Goal: Information Seeking & Learning: Check status

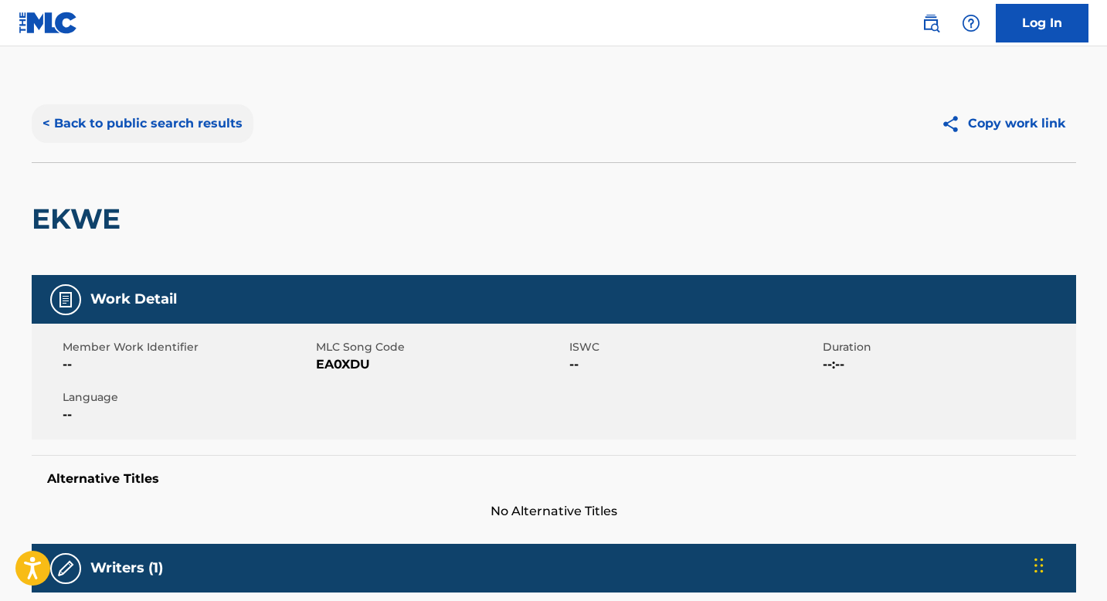
click at [103, 128] on button "< Back to public search results" at bounding box center [143, 123] width 222 height 39
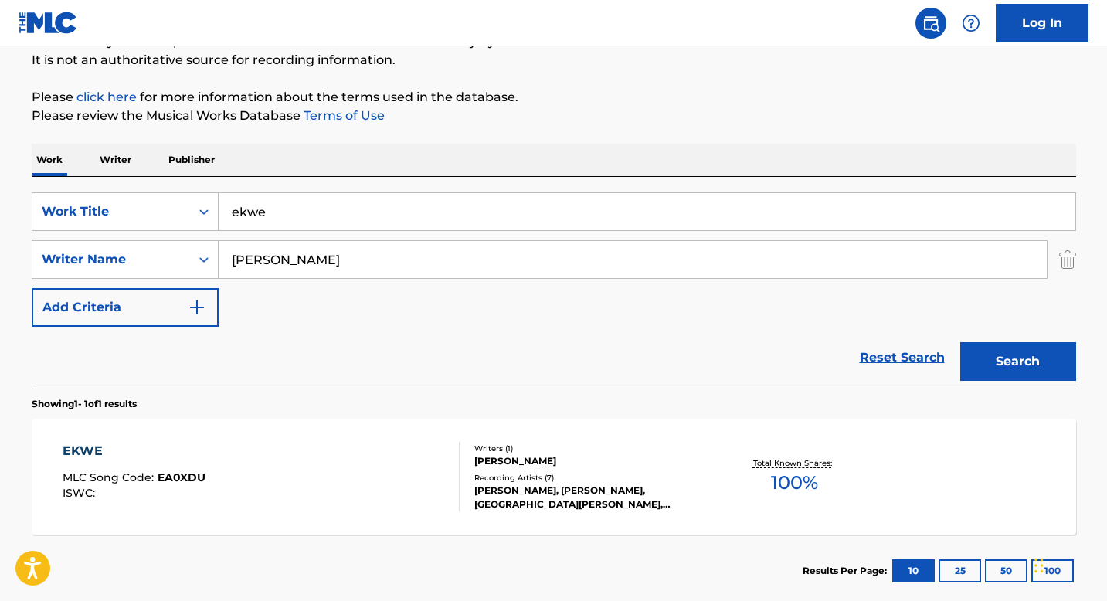
drag, startPoint x: 310, startPoint y: 222, endPoint x: 247, endPoint y: 194, distance: 68.8
click at [247, 194] on input "ekwe" at bounding box center [647, 211] width 857 height 37
type input "Our fada"
drag, startPoint x: 338, startPoint y: 266, endPoint x: 222, endPoint y: 249, distance: 117.2
click at [222, 249] on input "[PERSON_NAME]" at bounding box center [633, 259] width 828 height 37
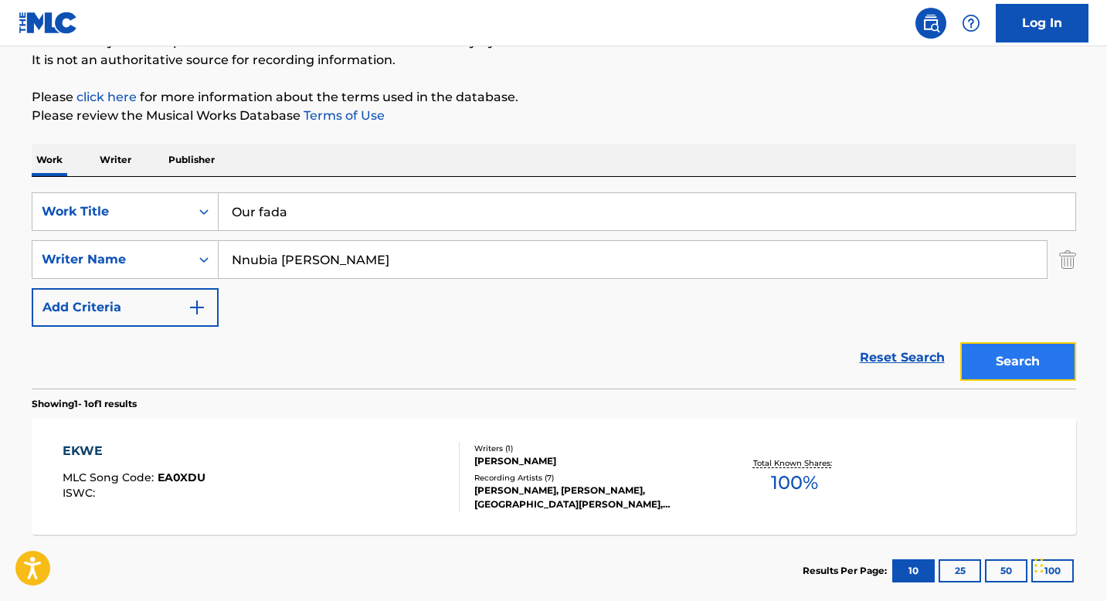
click at [990, 365] on button "Search" at bounding box center [1018, 361] width 116 height 39
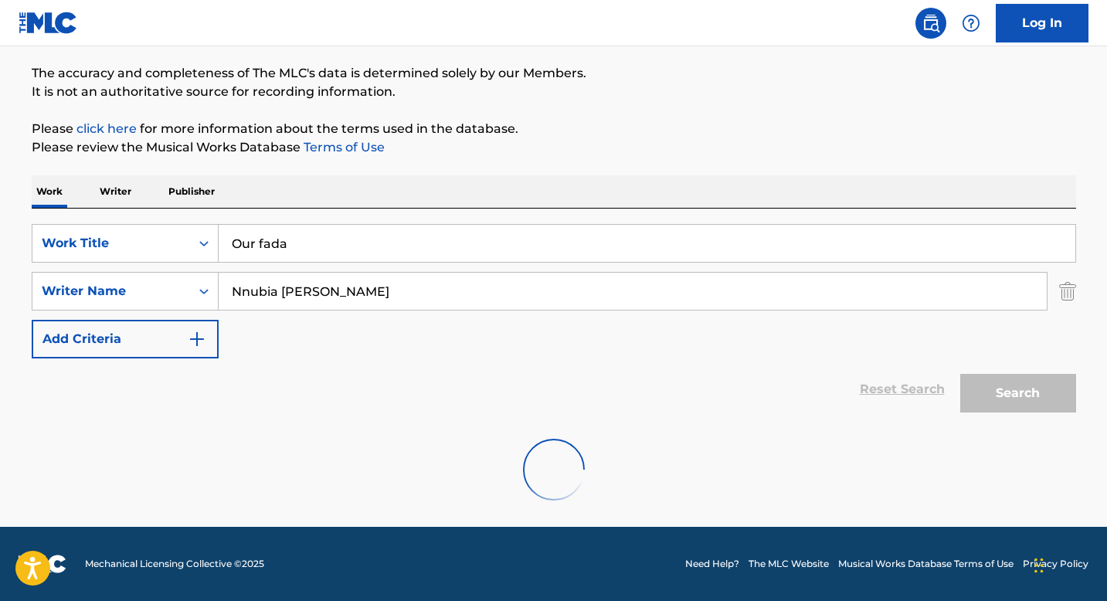
scroll to position [70, 0]
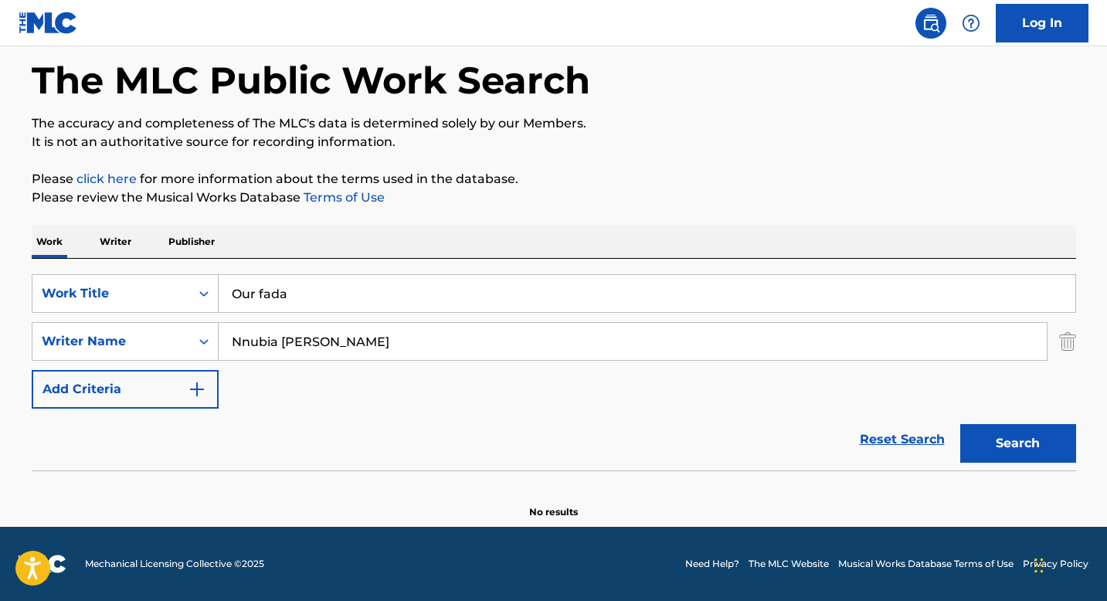
click at [334, 344] on input "Nnubia [PERSON_NAME]" at bounding box center [633, 341] width 828 height 37
click at [399, 343] on input "Nnubia [PERSON_NAME]" at bounding box center [633, 341] width 828 height 37
click at [467, 344] on input "Nnubia [PERSON_NAME]" at bounding box center [633, 341] width 828 height 37
drag, startPoint x: 341, startPoint y: 343, endPoint x: 280, endPoint y: 339, distance: 60.4
click at [280, 339] on input "Nnubia [PERSON_NAME]" at bounding box center [633, 341] width 828 height 37
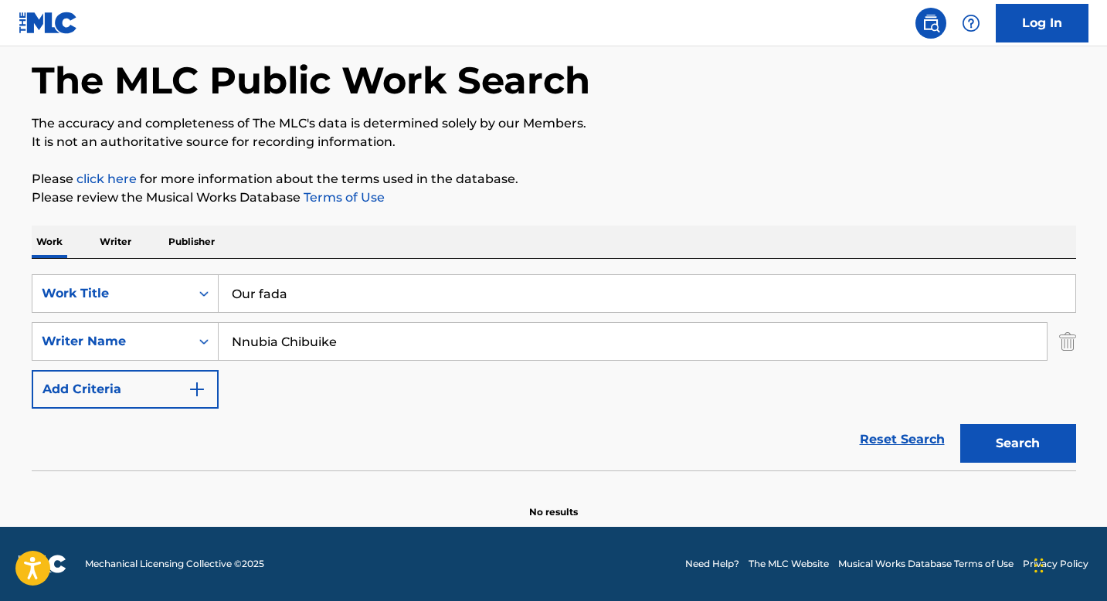
click at [960, 424] on button "Search" at bounding box center [1018, 443] width 116 height 39
drag, startPoint x: 343, startPoint y: 343, endPoint x: 278, endPoint y: 339, distance: 65.0
click at [278, 339] on input "Nnubia Chibuike" at bounding box center [633, 341] width 828 height 37
paste input "Nnubia Valentine"
drag, startPoint x: 388, startPoint y: 344, endPoint x: 209, endPoint y: 341, distance: 179.2
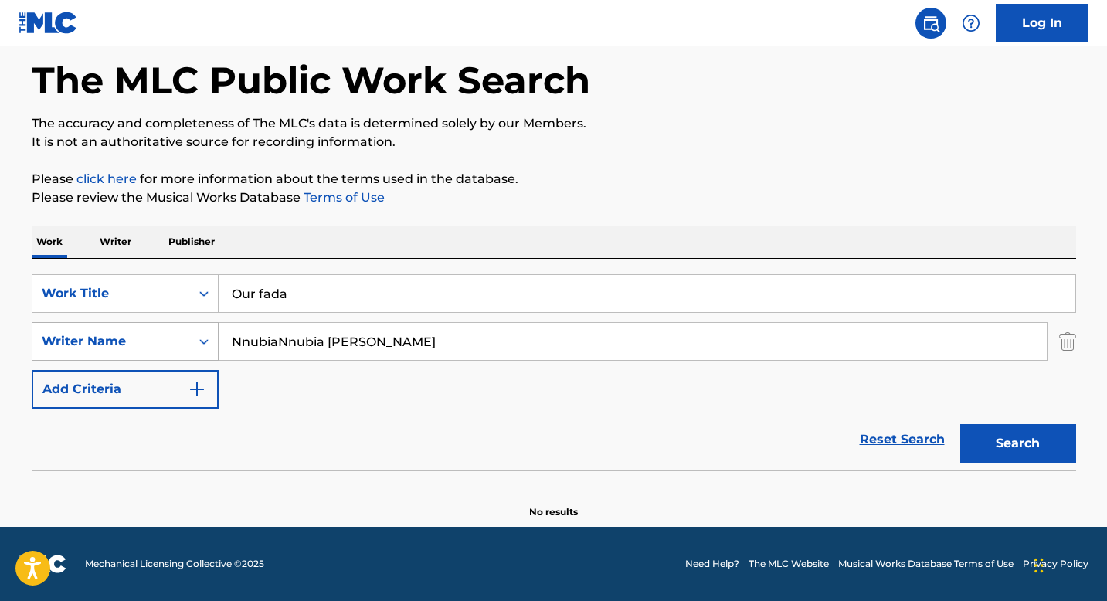
click at [209, 341] on div "SearchWithCriteriaed1afb20-94d2-42b1-b3bb-ec8351b4e7f9 Writer Name [PERSON_NAME]" at bounding box center [554, 341] width 1044 height 39
type input "Chibuike"
click at [960, 424] on button "Search" at bounding box center [1018, 443] width 116 height 39
drag, startPoint x: 319, startPoint y: 295, endPoint x: 244, endPoint y: 281, distance: 76.2
click at [244, 281] on input "Our fada" at bounding box center [647, 293] width 857 height 37
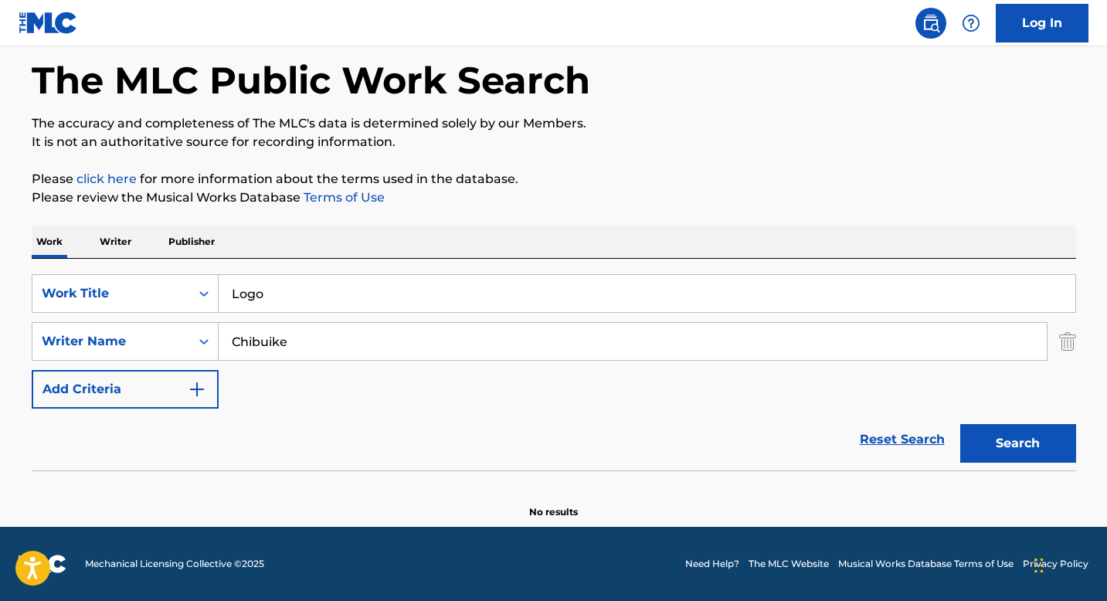
type input "Logo"
drag, startPoint x: 321, startPoint y: 352, endPoint x: 232, endPoint y: 332, distance: 90.3
click at [232, 332] on input "Chibuike" at bounding box center [633, 341] width 828 height 37
type input "[PERSON_NAME]"
click at [960, 424] on button "Search" at bounding box center [1018, 443] width 116 height 39
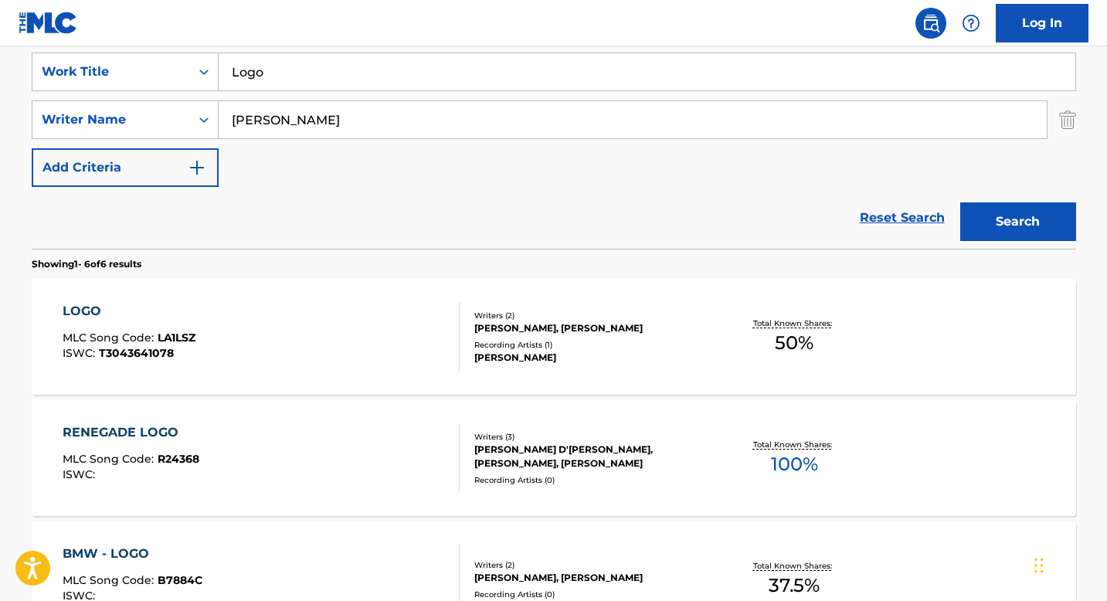
scroll to position [354, 0]
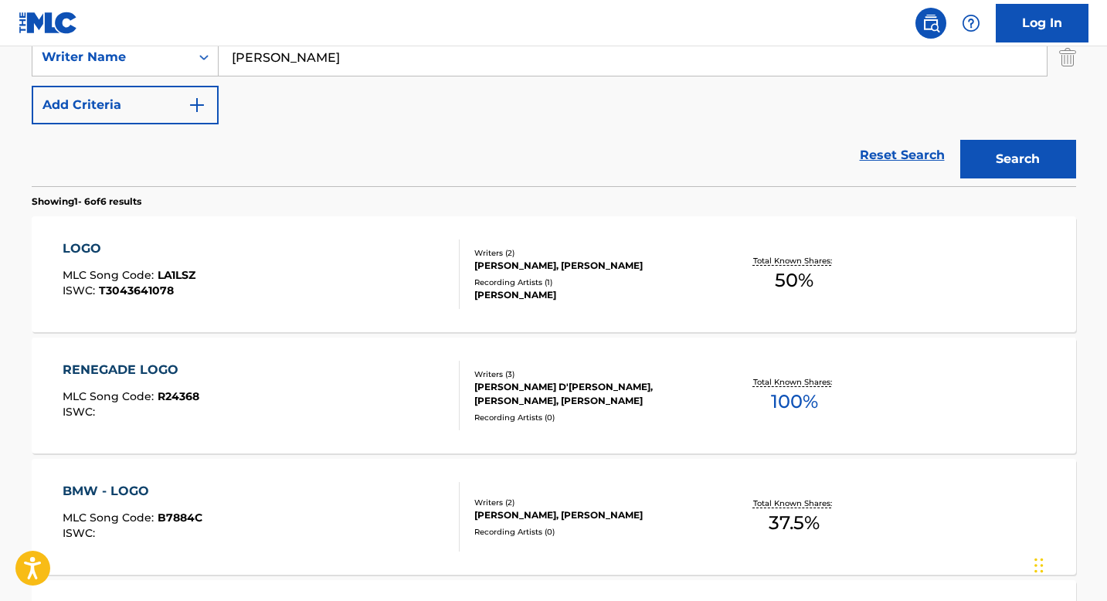
click at [102, 263] on div "LOGO MLC Song Code : LA1LSZ ISWC : T3043641078" at bounding box center [129, 274] width 133 height 70
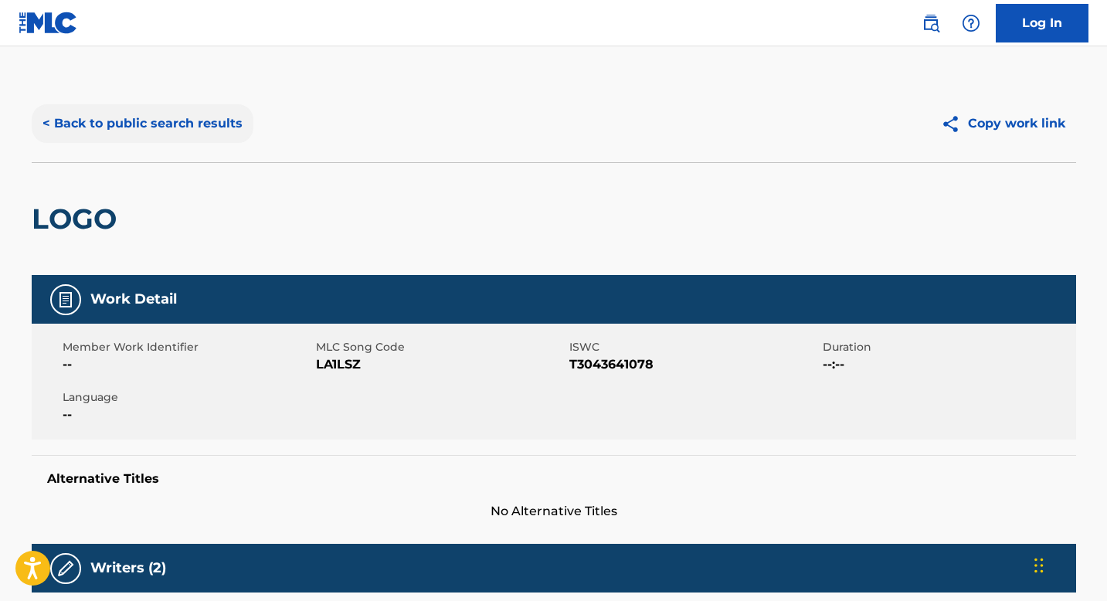
click at [46, 122] on button "< Back to public search results" at bounding box center [143, 123] width 222 height 39
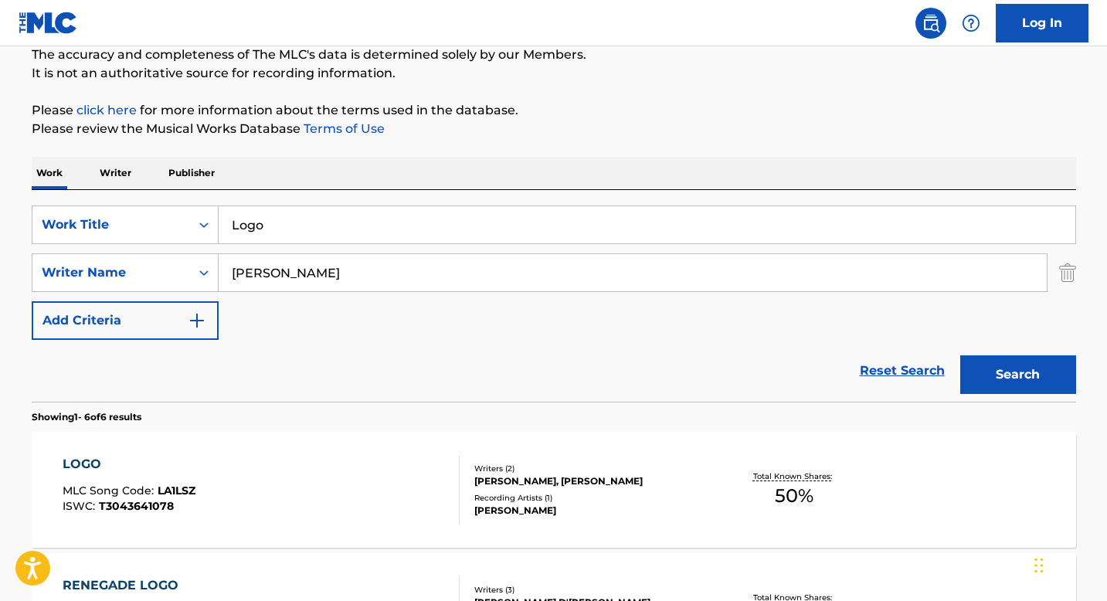
scroll to position [139, 0]
drag, startPoint x: 290, startPoint y: 237, endPoint x: 236, endPoint y: 220, distance: 55.9
click at [236, 220] on input "Logo" at bounding box center [647, 223] width 857 height 37
type input "L"
click at [960, 355] on button "Search" at bounding box center [1018, 374] width 116 height 39
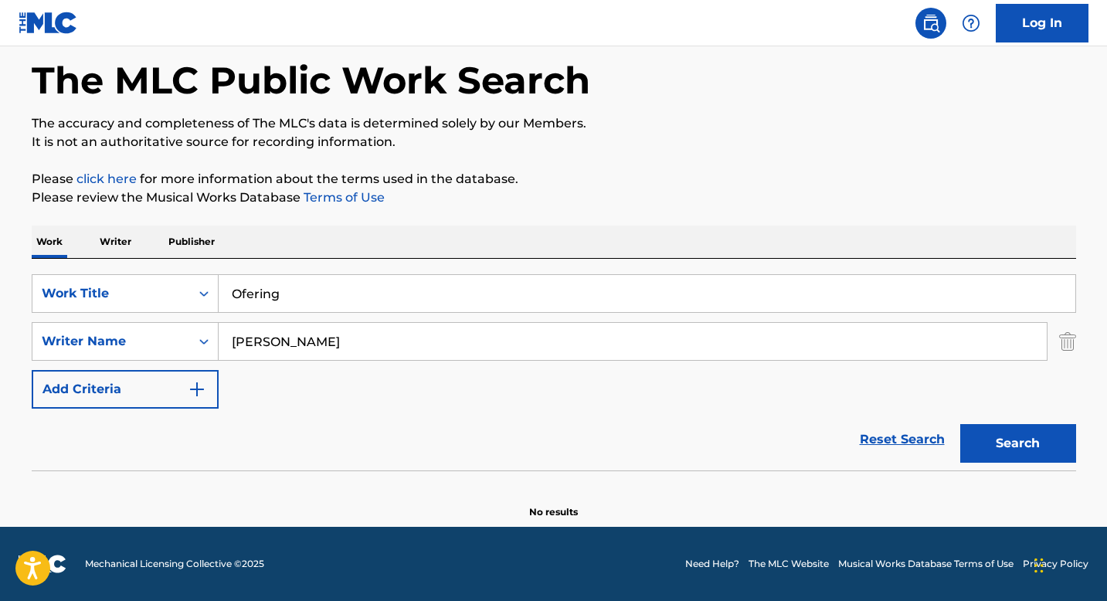
scroll to position [70, 0]
click at [243, 297] on input "Ofering" at bounding box center [647, 293] width 857 height 37
type input "Offering"
click at [960, 424] on button "Search" at bounding box center [1018, 443] width 116 height 39
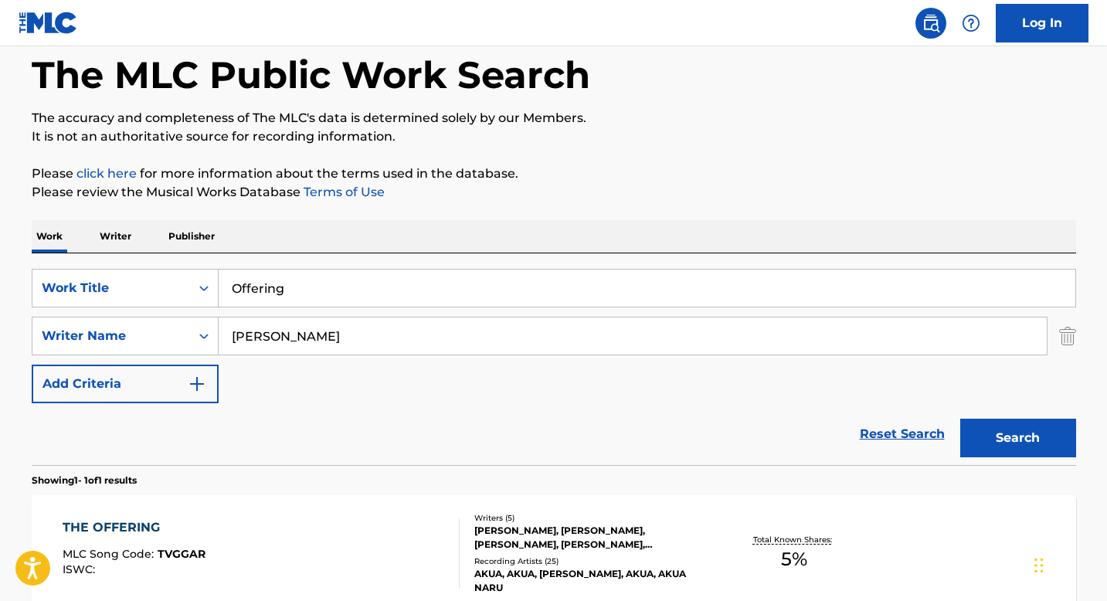
scroll to position [0, 0]
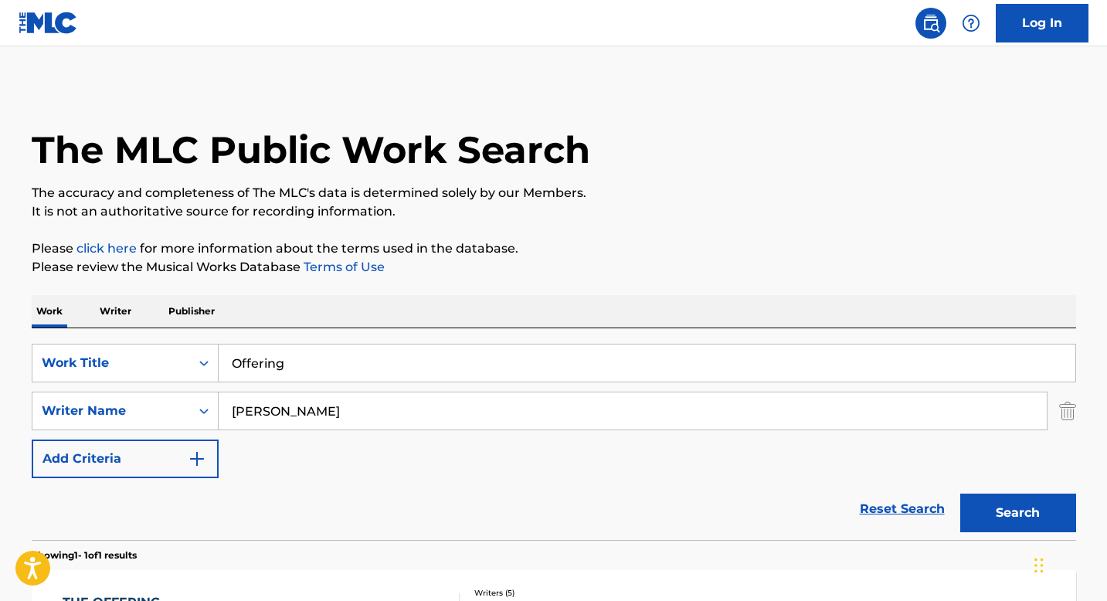
click at [384, 408] on input "[PERSON_NAME]" at bounding box center [633, 410] width 828 height 37
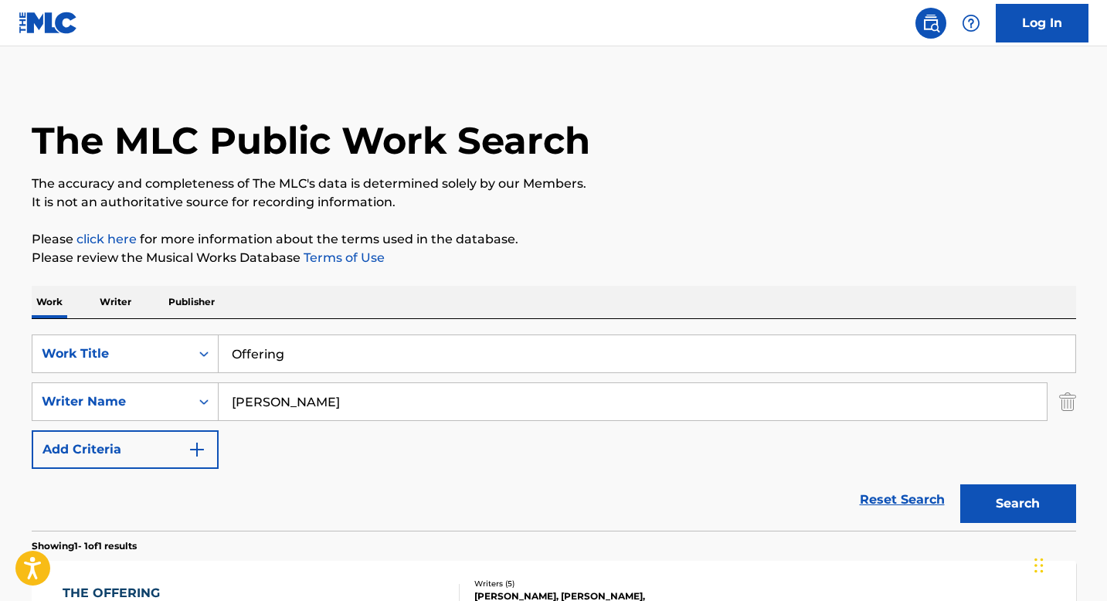
scroll to position [3, 0]
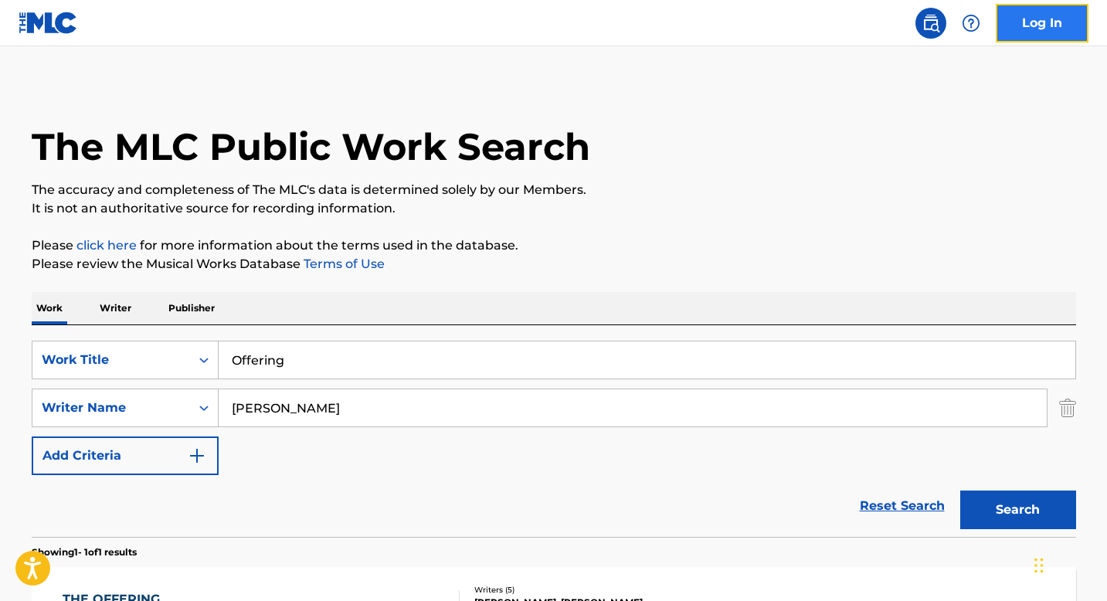
click at [1026, 30] on link "Log In" at bounding box center [1042, 23] width 93 height 39
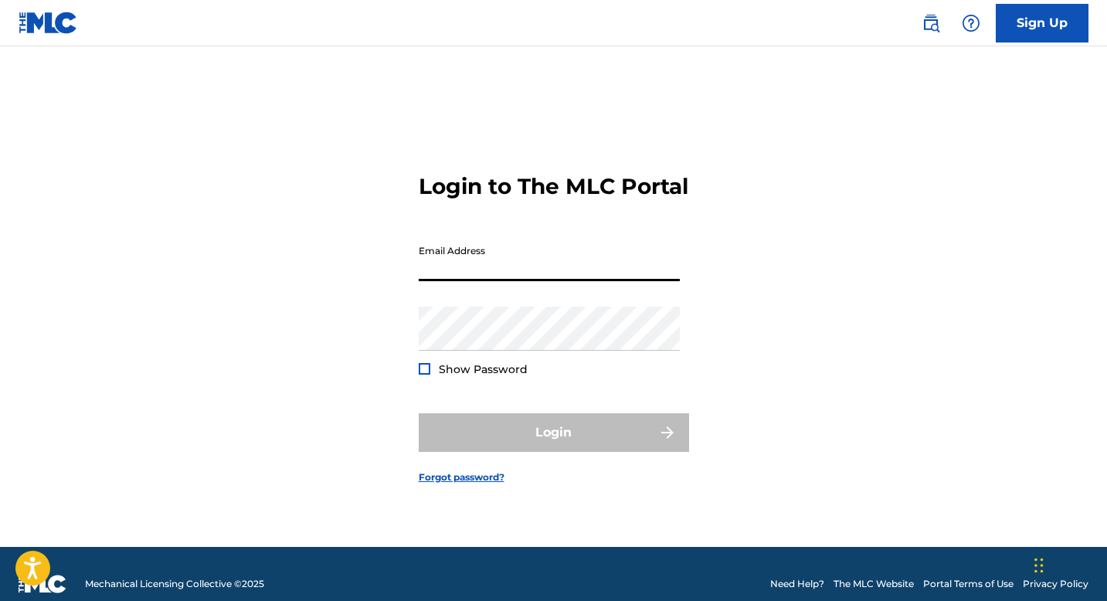
click at [480, 270] on input "Email Address" at bounding box center [549, 259] width 261 height 44
type input "[EMAIL_ADDRESS][DOMAIN_NAME]"
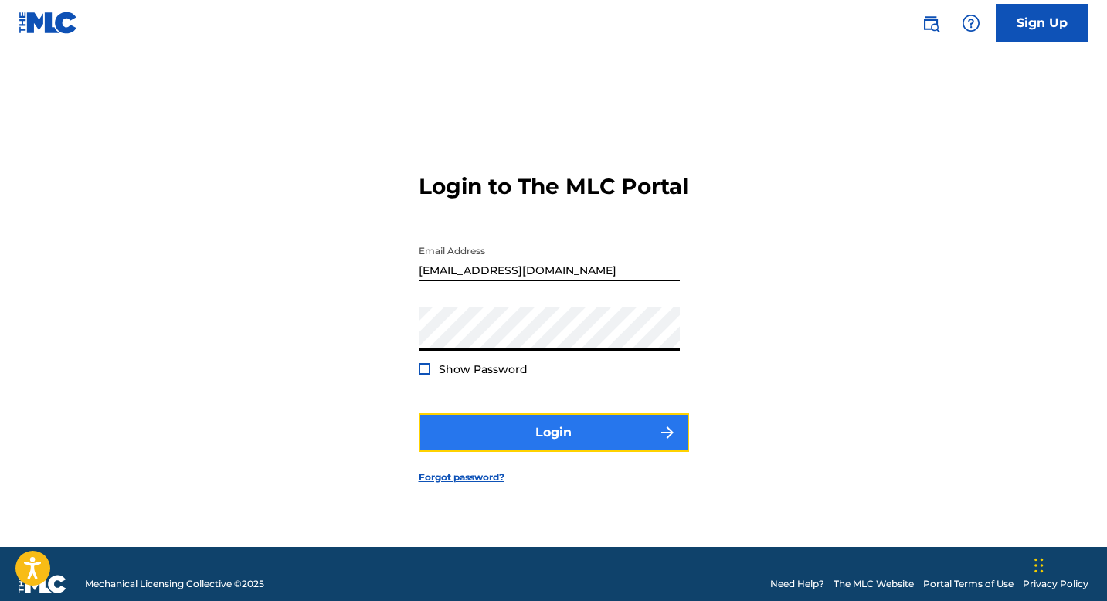
click at [507, 439] on button "Login" at bounding box center [554, 432] width 270 height 39
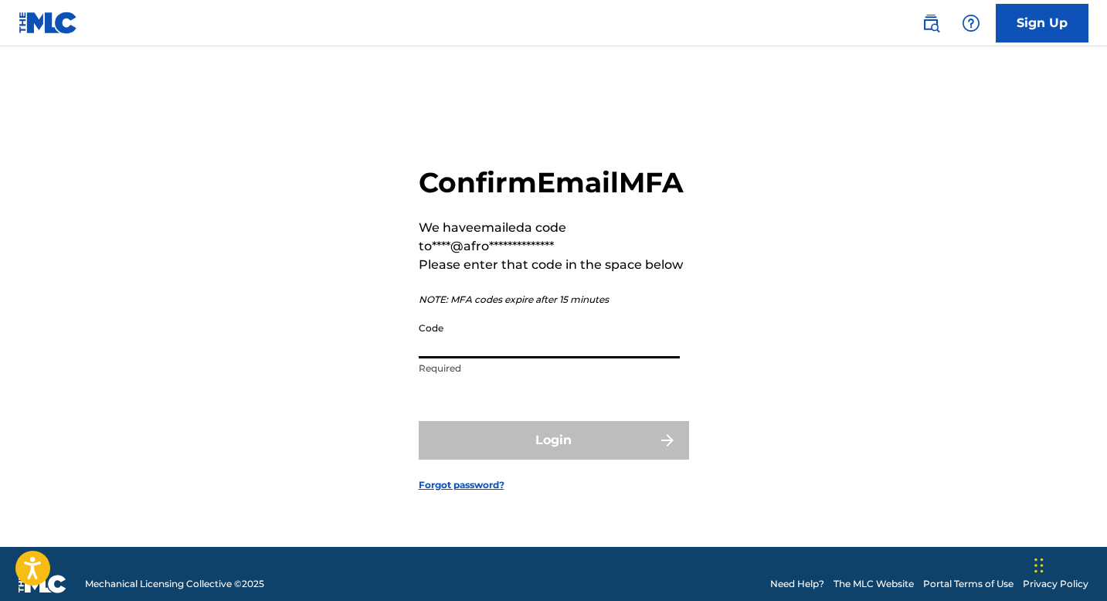
click at [471, 356] on input "Code" at bounding box center [549, 336] width 261 height 44
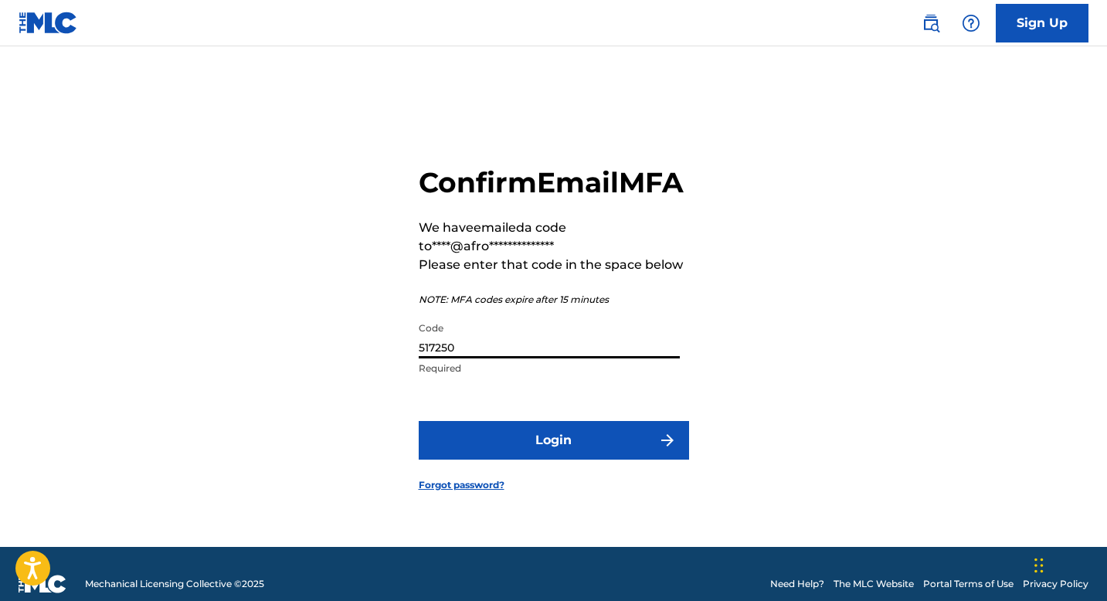
type input "517250"
click at [419, 421] on button "Login" at bounding box center [554, 440] width 270 height 39
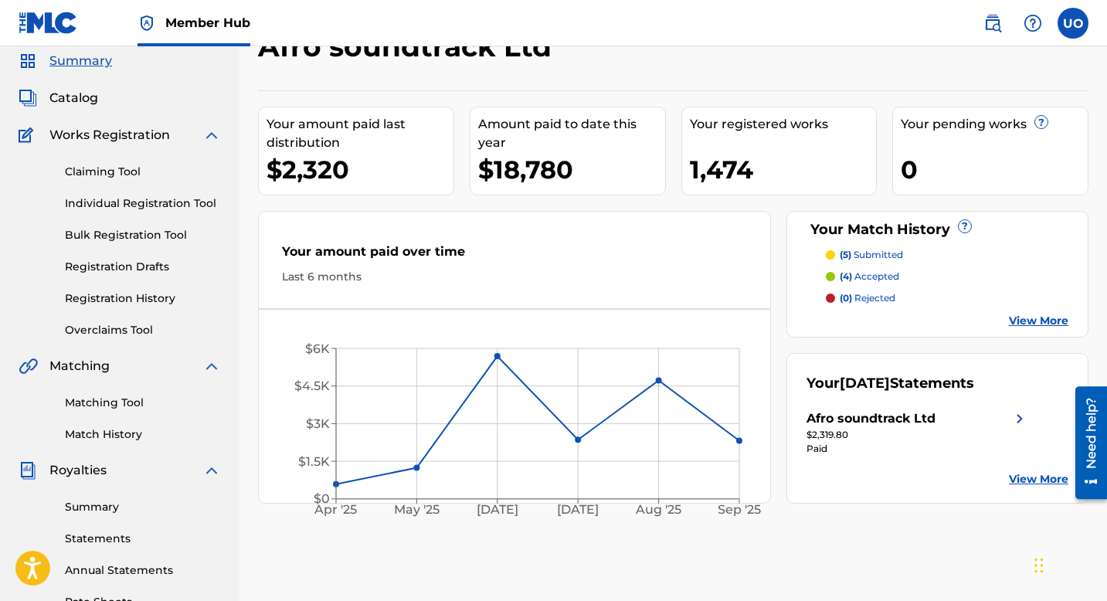
scroll to position [55, 0]
click at [123, 300] on link "Registration History" at bounding box center [143, 299] width 156 height 16
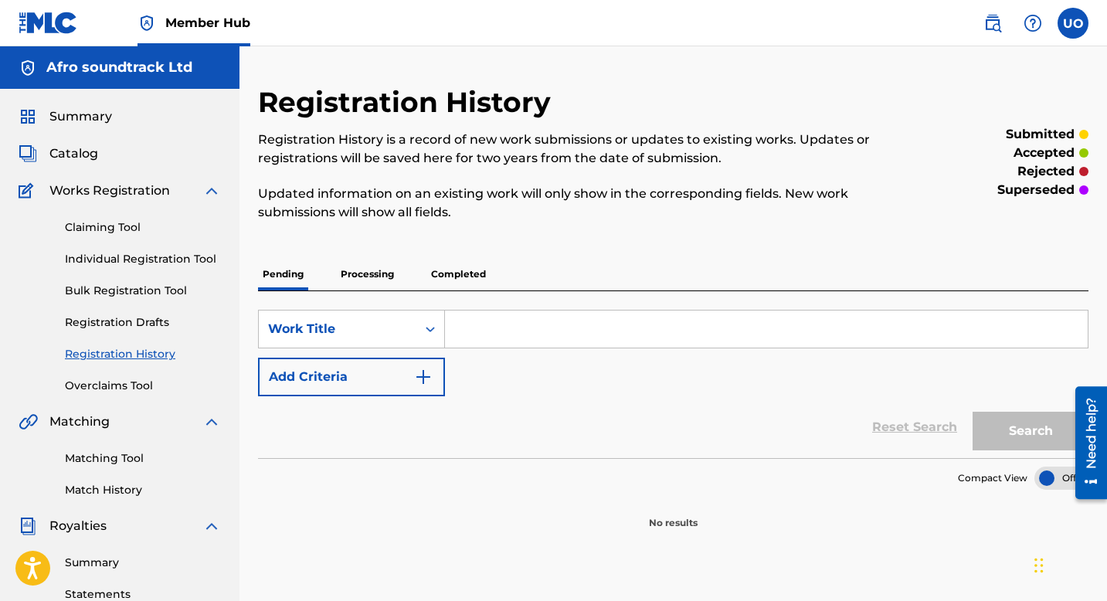
click at [391, 280] on p "Processing" at bounding box center [367, 274] width 63 height 32
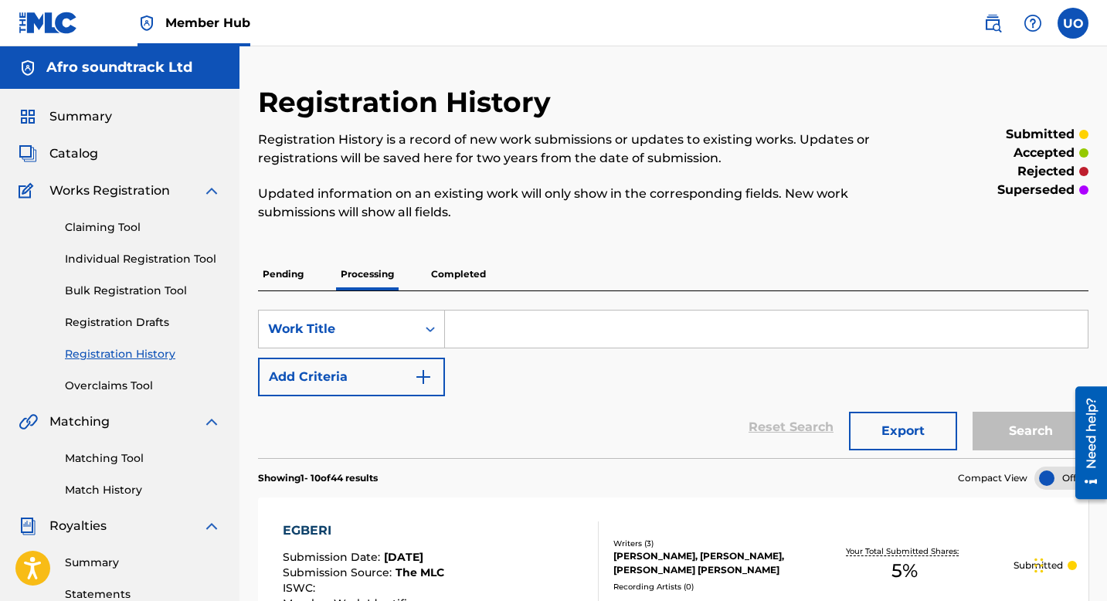
click at [491, 276] on div "Pending Processing Completed" at bounding box center [673, 274] width 830 height 32
click at [472, 276] on p "Completed" at bounding box center [458, 274] width 64 height 32
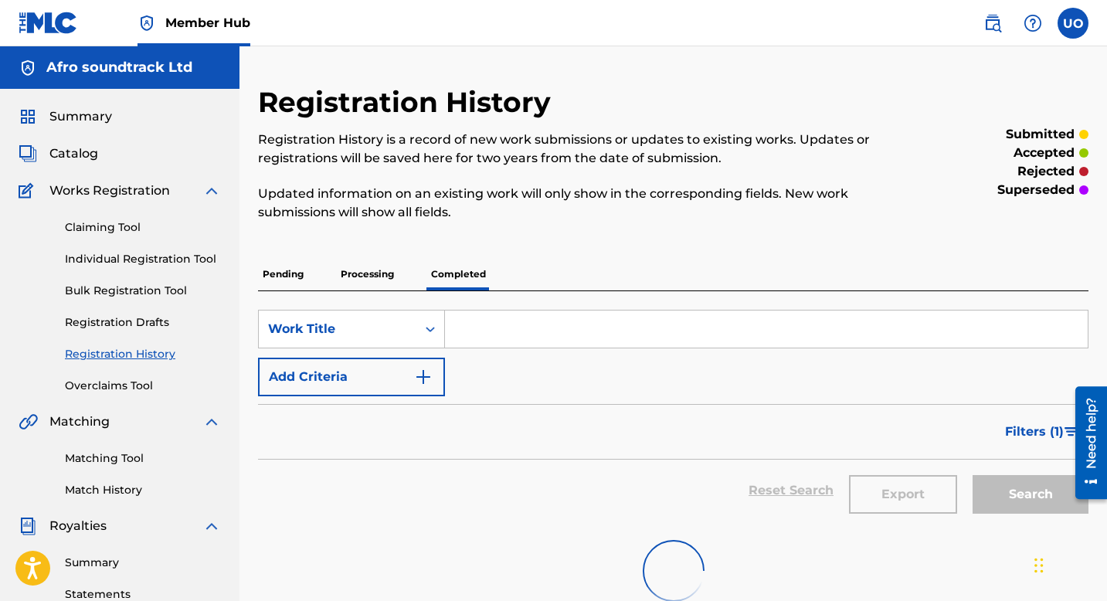
click at [507, 333] on input "Search Form" at bounding box center [766, 328] width 643 height 37
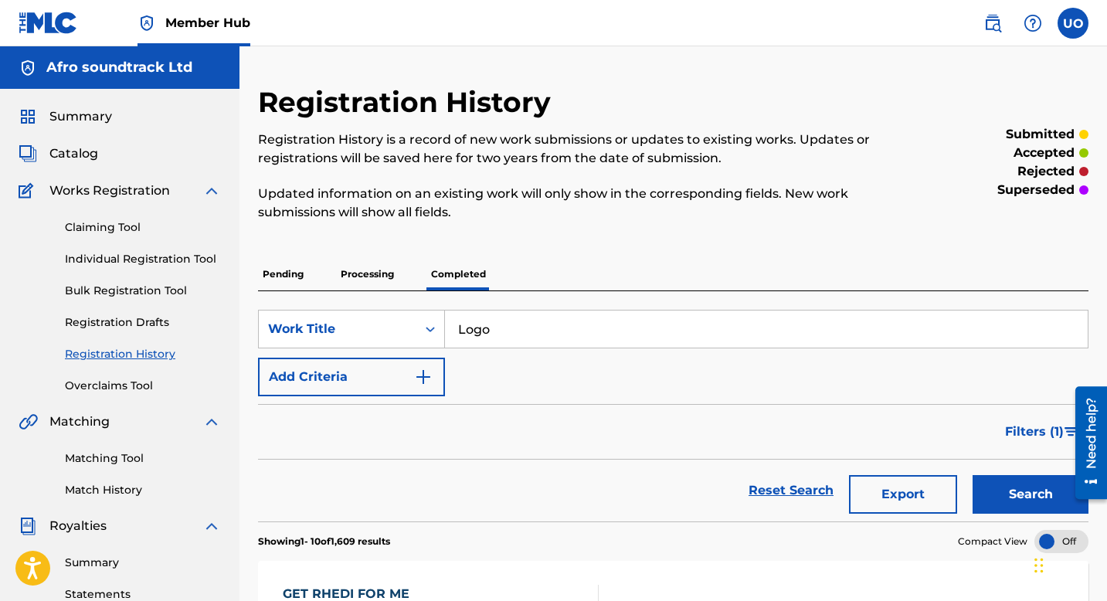
type input "Logo"
click at [972, 475] on button "Search" at bounding box center [1030, 494] width 116 height 39
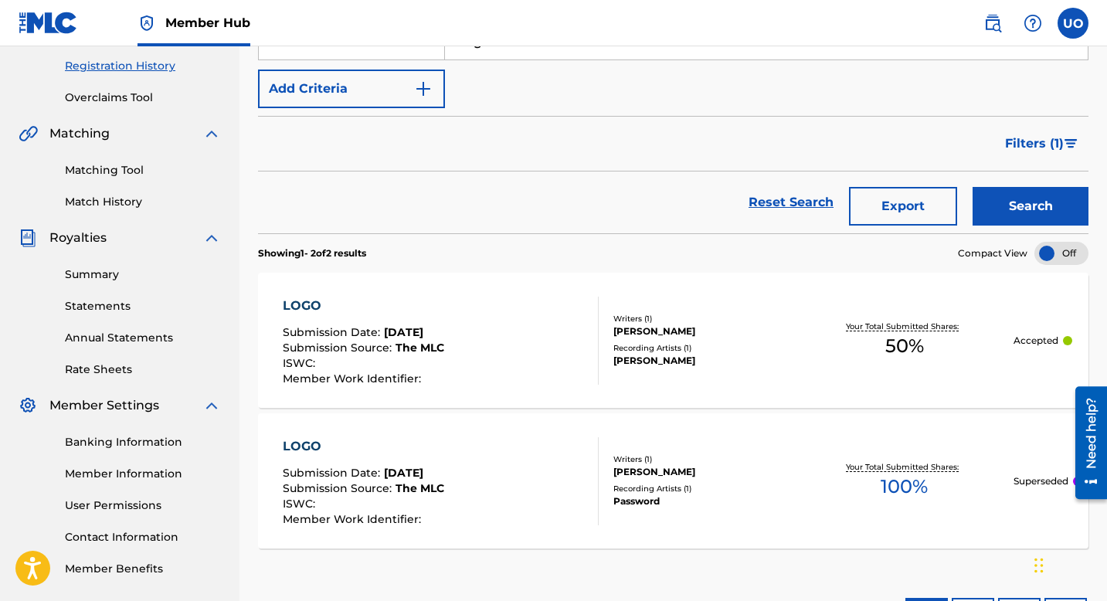
scroll to position [293, 0]
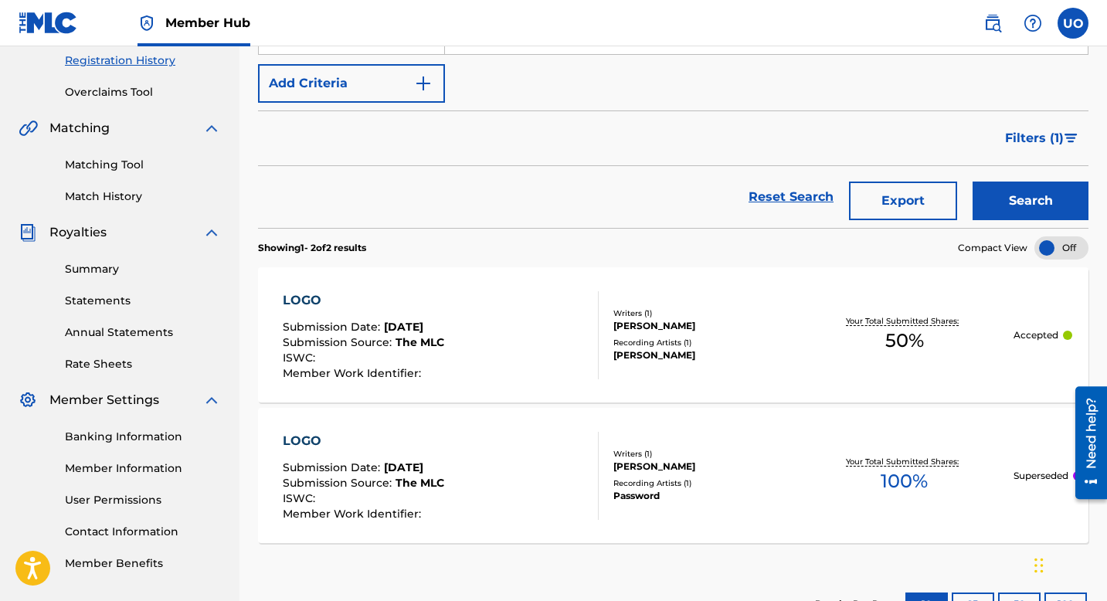
click at [860, 355] on div "Your Total Submitted Shares: 50 %" at bounding box center [905, 334] width 218 height 47
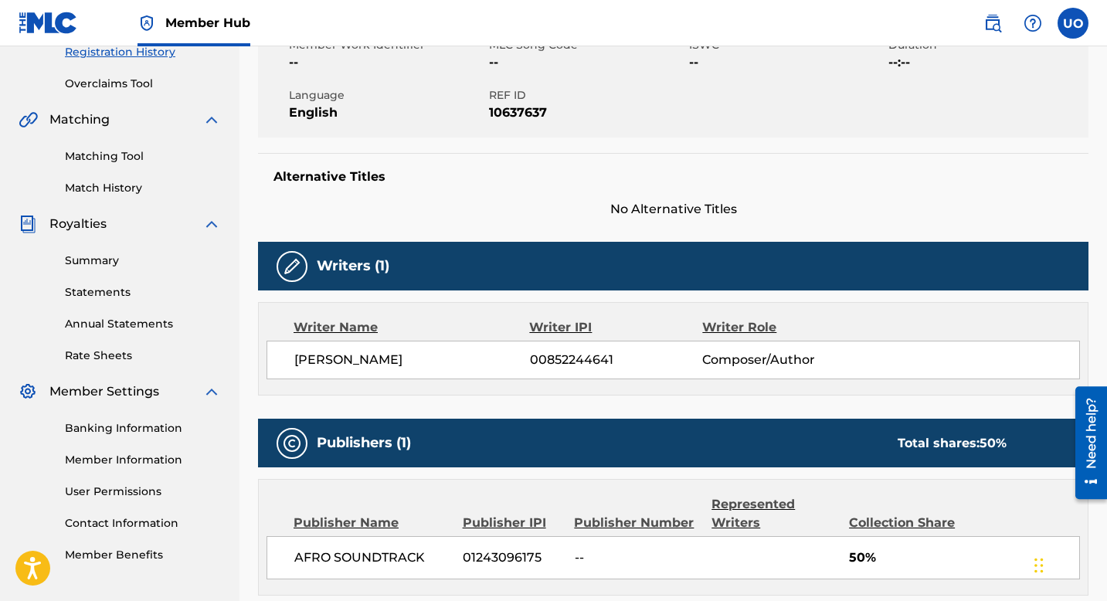
scroll to position [309, 0]
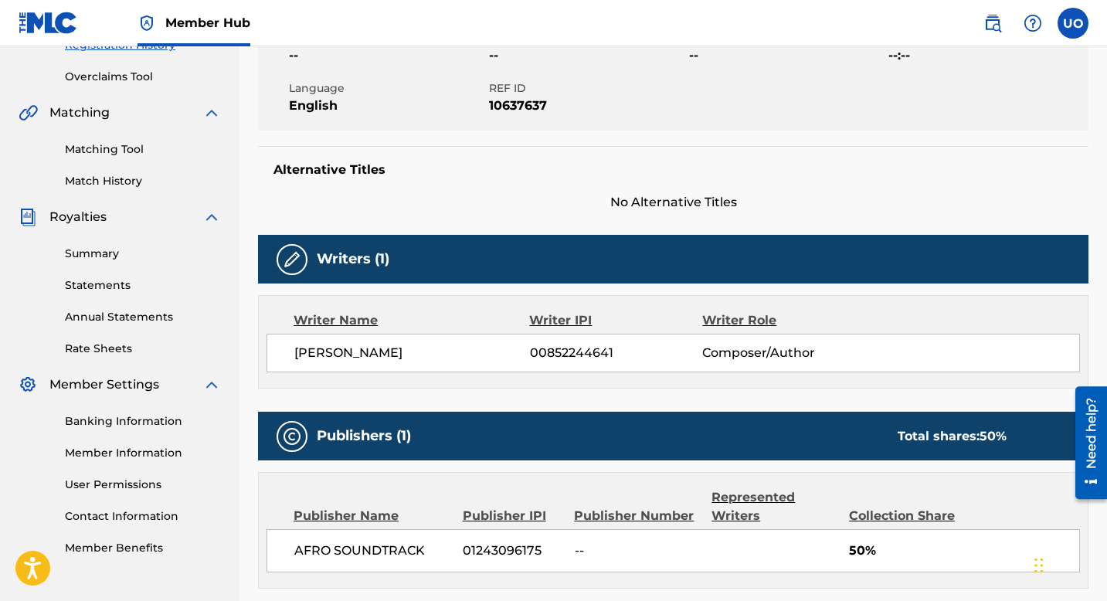
drag, startPoint x: 405, startPoint y: 355, endPoint x: 273, endPoint y: 332, distance: 134.8
click at [273, 332] on div "Writer Name Writer IPI Writer Role [PERSON_NAME] 00852244641 Composer/Author" at bounding box center [673, 341] width 830 height 93
copy span "[PERSON_NAME]"
click at [994, 30] on img at bounding box center [992, 23] width 19 height 19
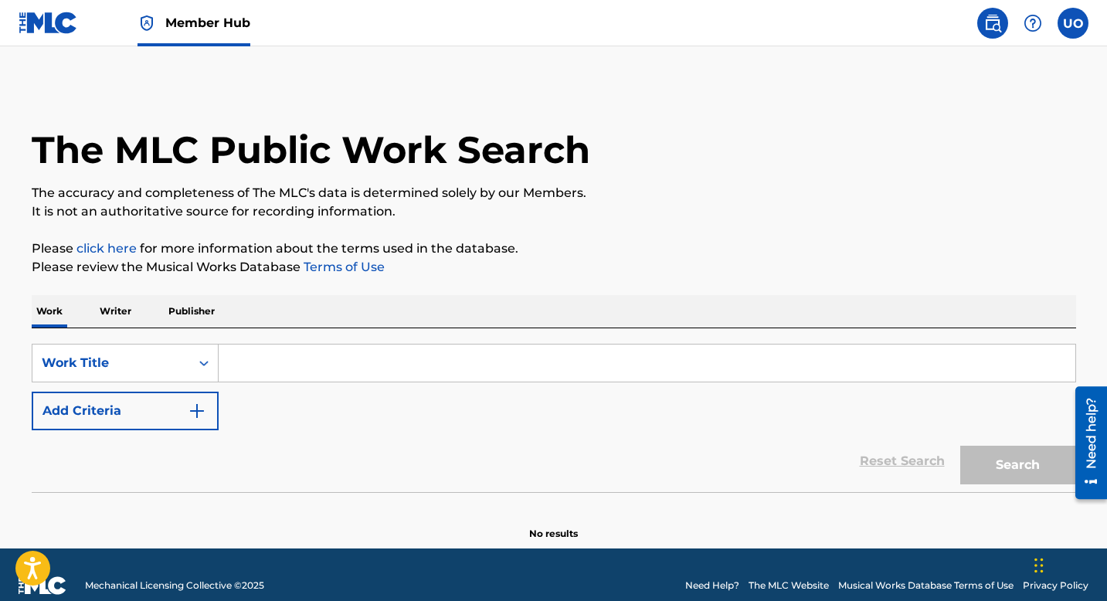
click at [265, 369] on input "Search Form" at bounding box center [647, 362] width 857 height 37
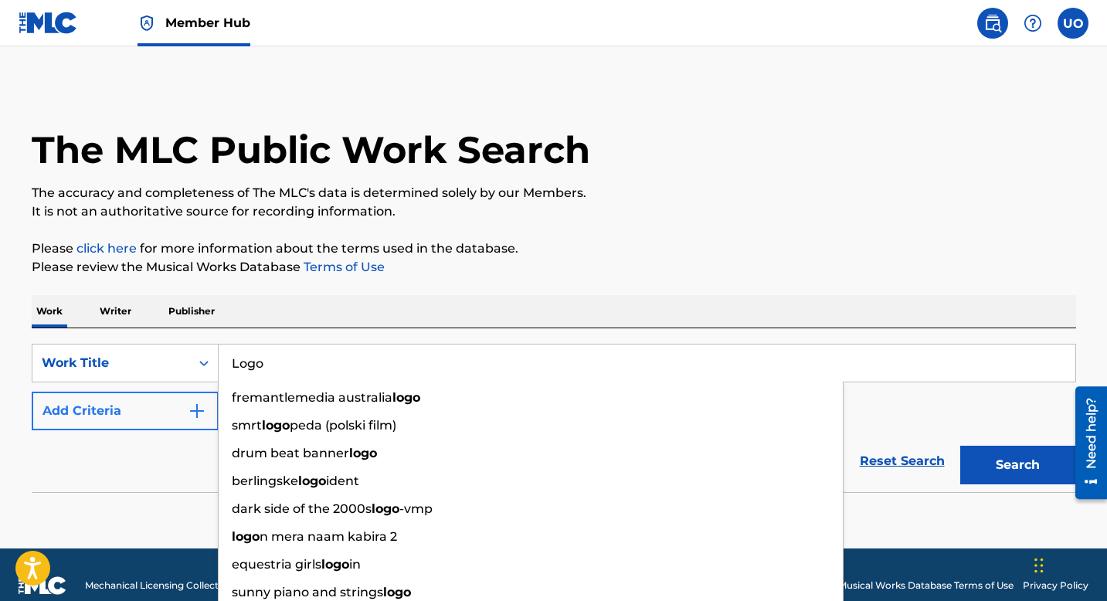
type input "Logo"
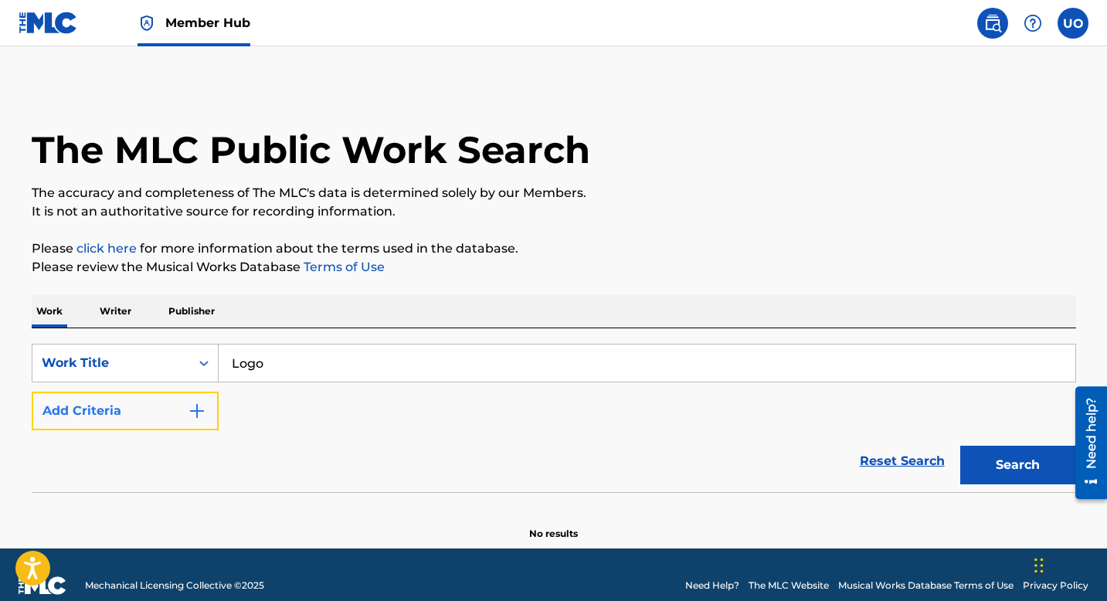
click at [180, 405] on button "Add Criteria" at bounding box center [125, 411] width 187 height 39
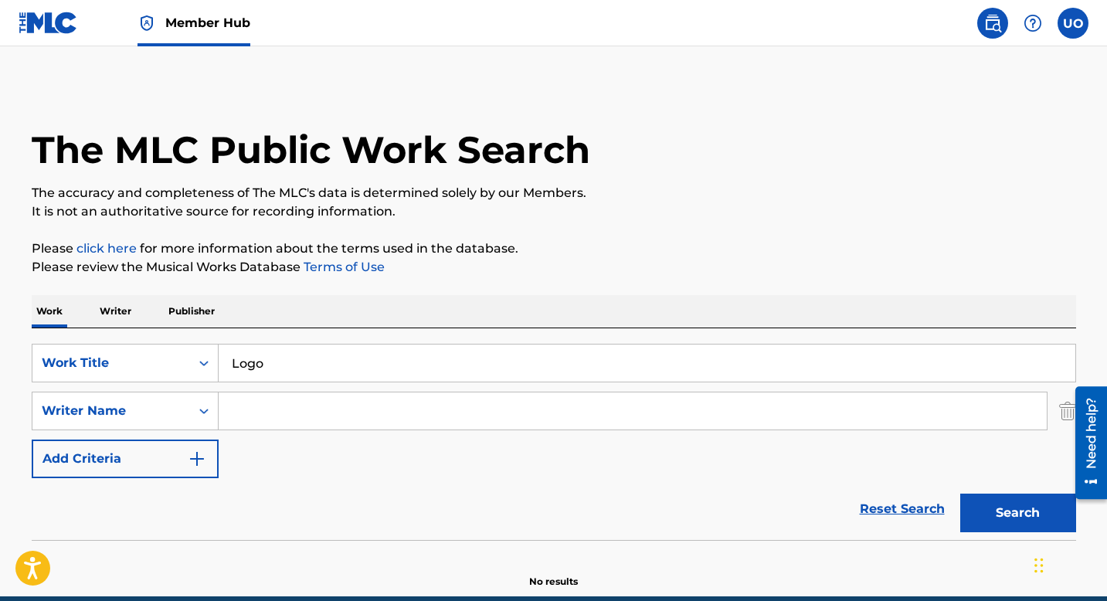
click at [298, 405] on input "Search Form" at bounding box center [633, 410] width 828 height 37
paste input "[PERSON_NAME]"
type input "[PERSON_NAME]"
click at [960, 494] on button "Search" at bounding box center [1018, 513] width 116 height 39
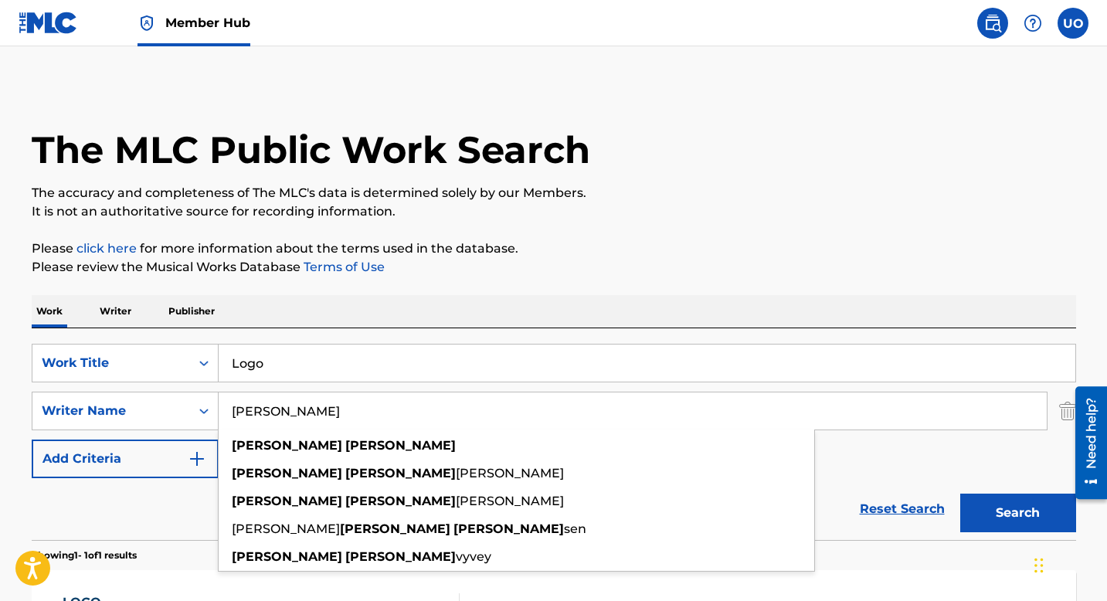
click at [0, 544] on main "The MLC Public Work Search The accuracy and completeness of The MLC's data is d…" at bounding box center [553, 406] width 1107 height 720
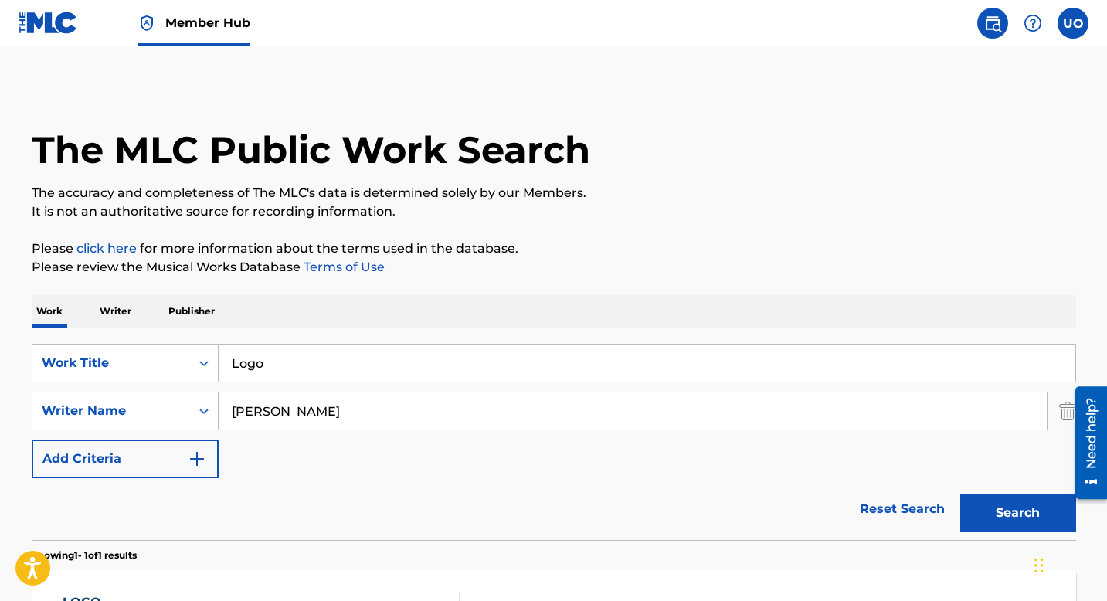
scroll to position [239, 0]
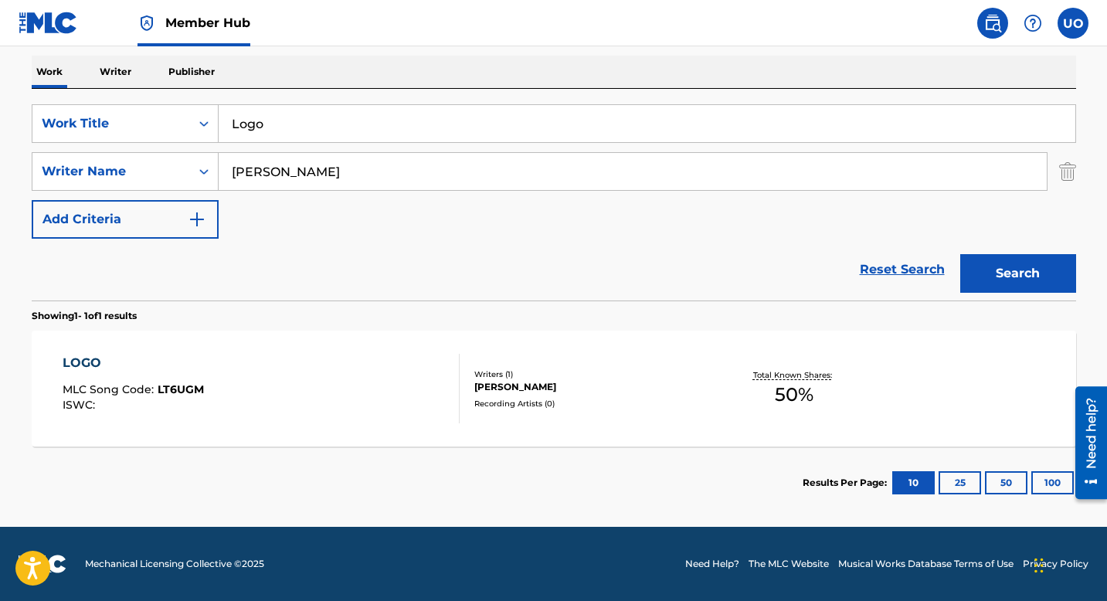
click at [144, 394] on span "MLC Song Code :" at bounding box center [110, 389] width 95 height 14
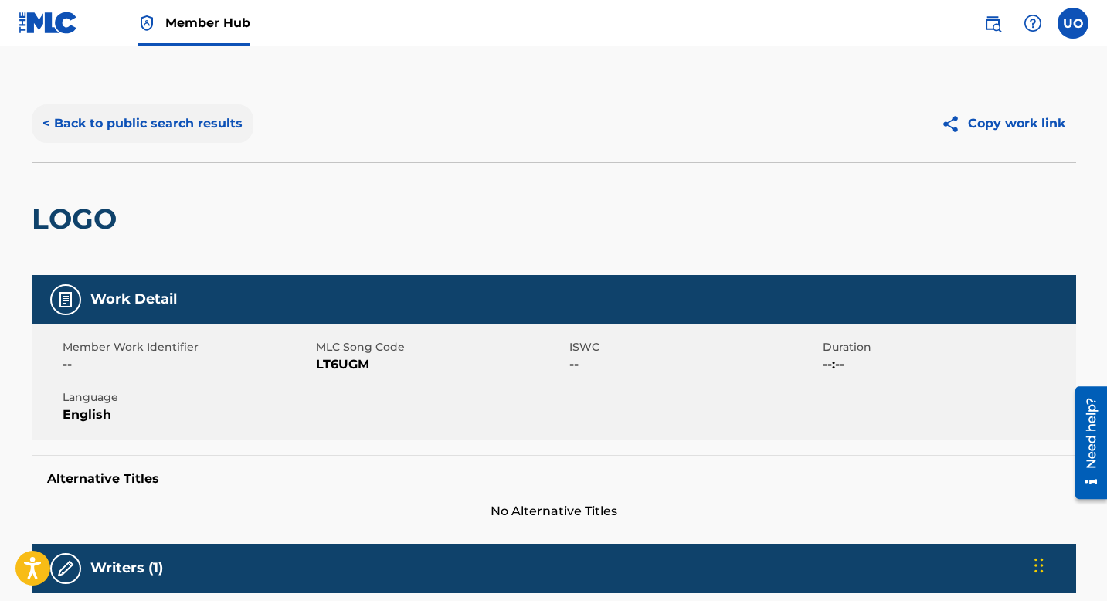
click at [82, 119] on button "< Back to public search results" at bounding box center [143, 123] width 222 height 39
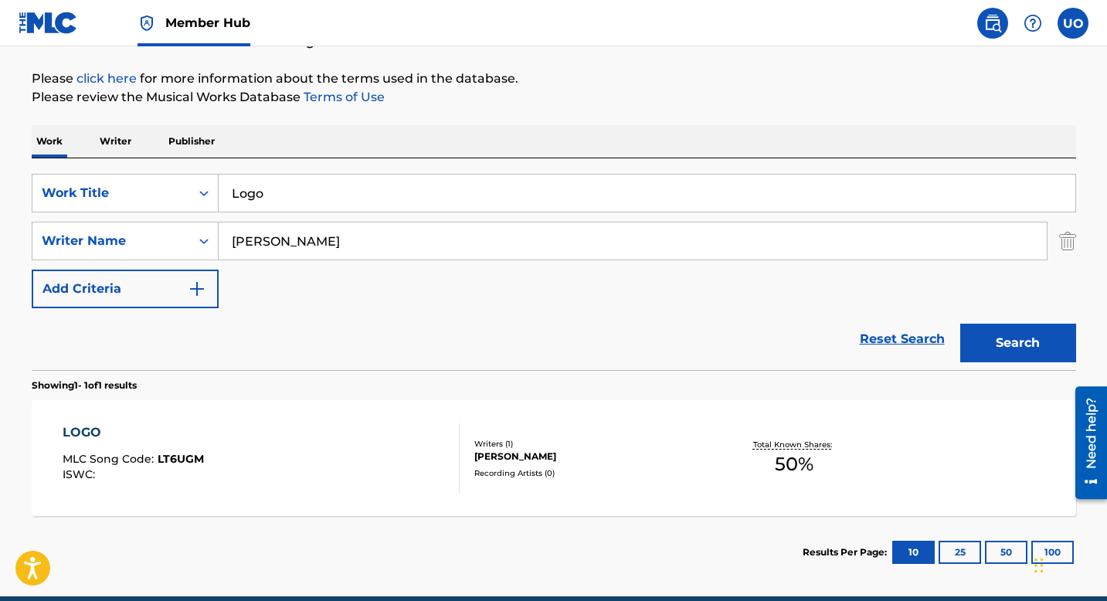
scroll to position [125, 0]
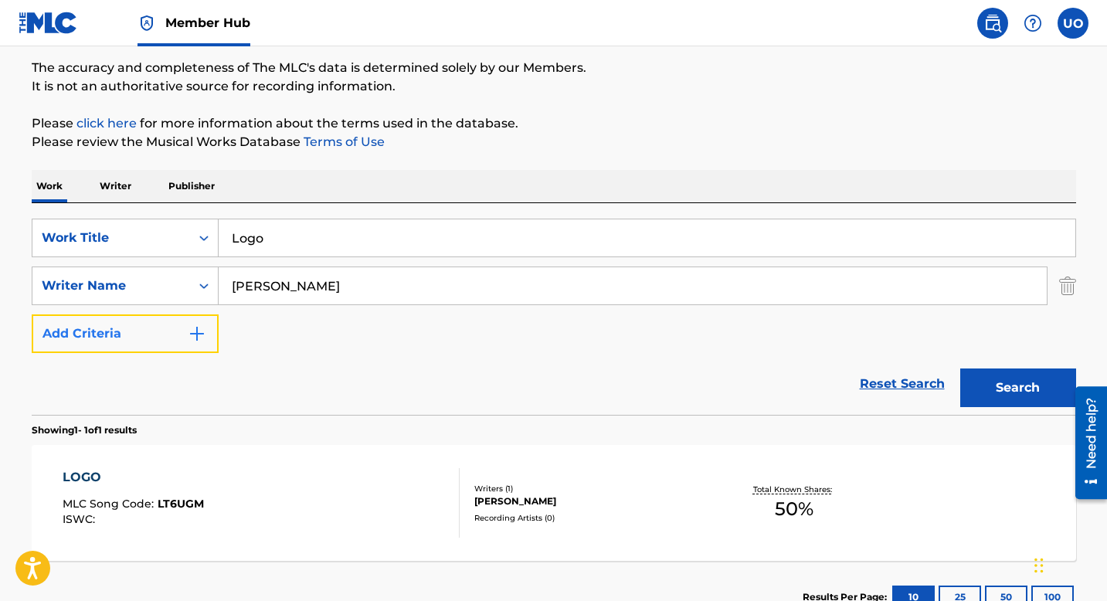
click at [189, 334] on img "Search Form" at bounding box center [197, 333] width 19 height 19
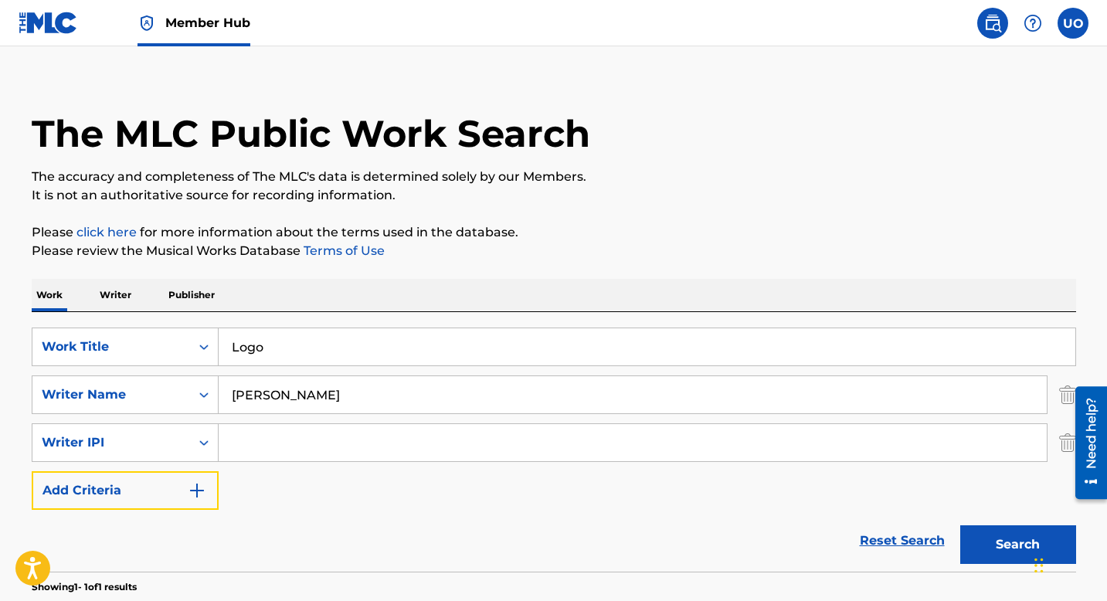
scroll to position [0, 0]
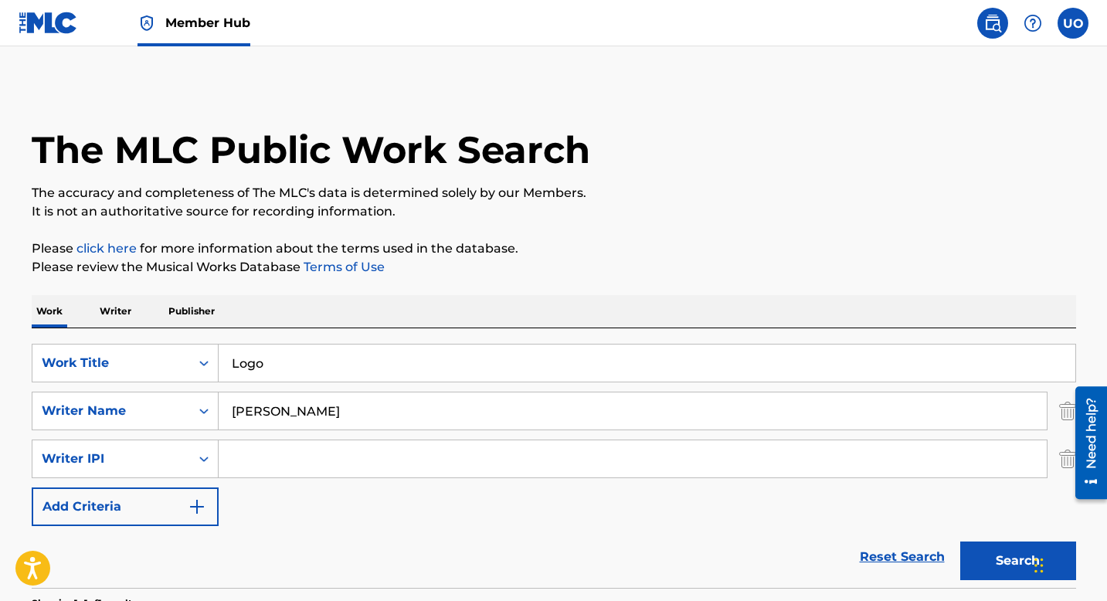
click at [202, 300] on p "Publisher" at bounding box center [192, 311] width 56 height 32
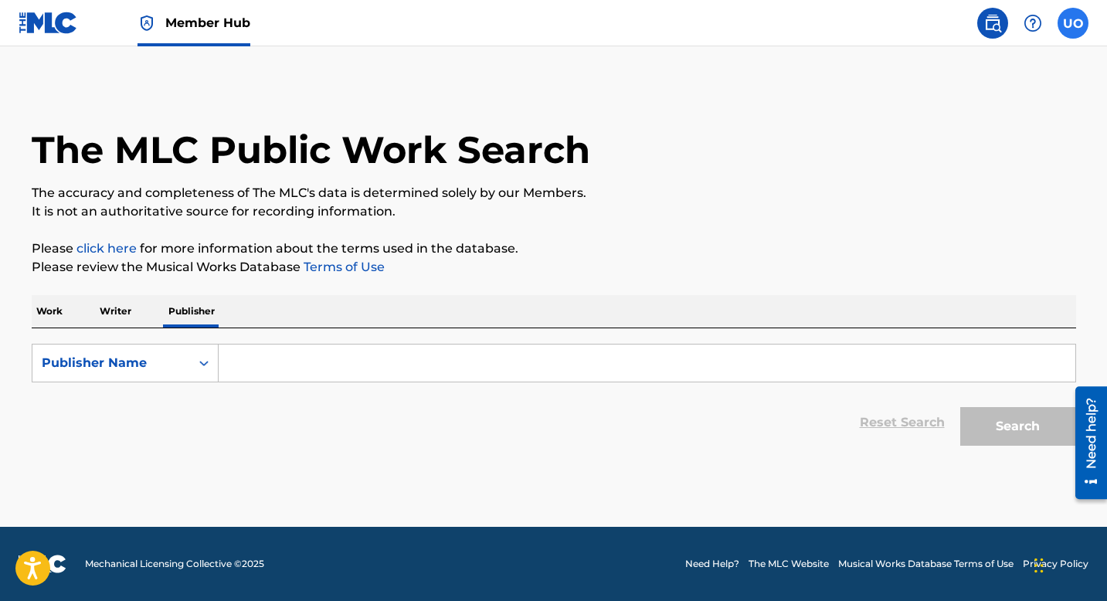
click at [1069, 22] on label at bounding box center [1072, 23] width 31 height 31
click at [1073, 23] on input "UO Unique [PERSON_NAME] [EMAIL_ADDRESS][DOMAIN_NAME] Notification Preferences P…" at bounding box center [1073, 23] width 0 height 0
click at [981, 32] on link at bounding box center [992, 23] width 31 height 31
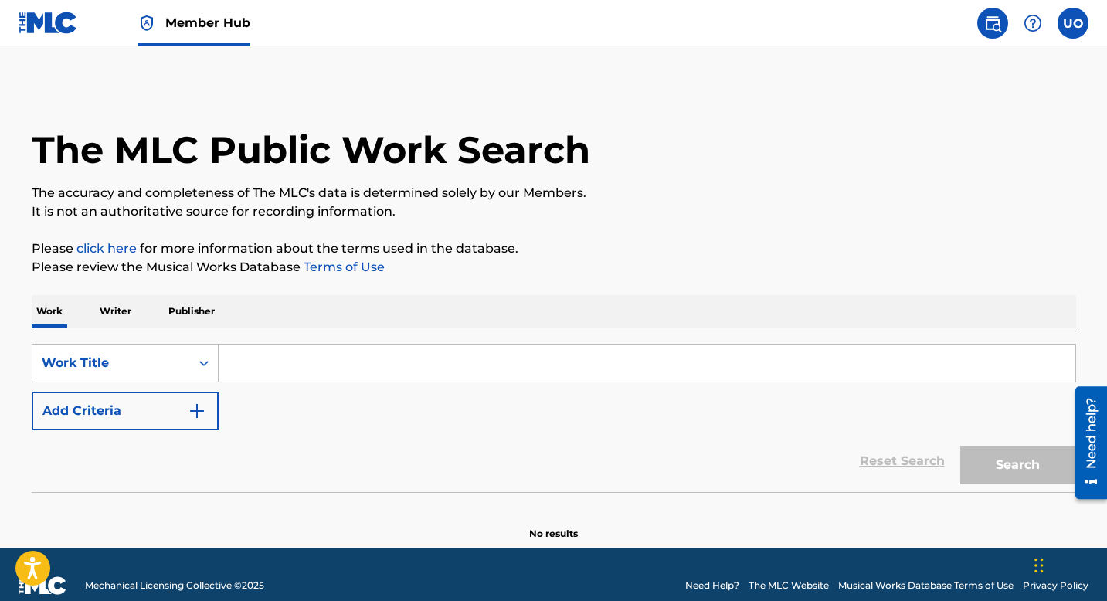
click at [998, 21] on img at bounding box center [992, 23] width 19 height 19
click at [222, 34] on link "Member Hub" at bounding box center [193, 23] width 113 height 46
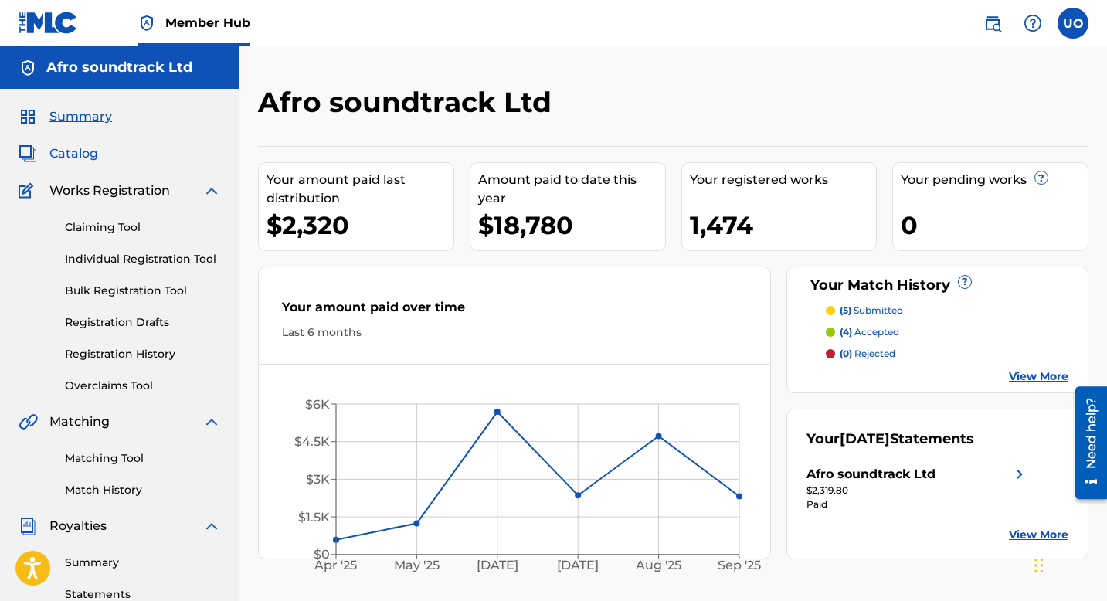
click at [80, 160] on span "Catalog" at bounding box center [73, 153] width 49 height 19
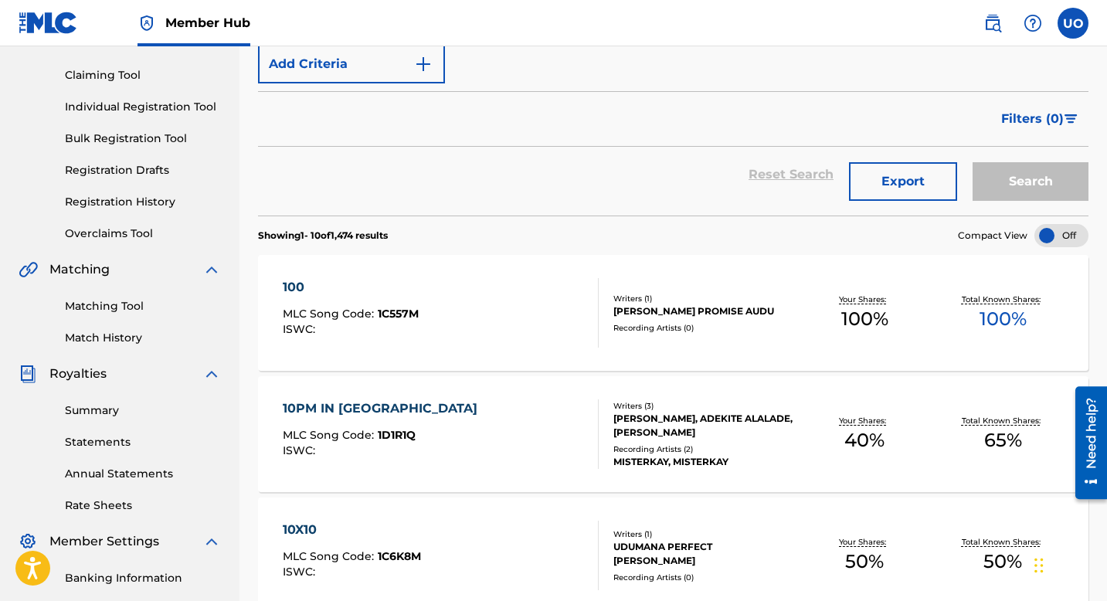
scroll to position [153, 0]
click at [98, 406] on link "Summary" at bounding box center [143, 410] width 156 height 16
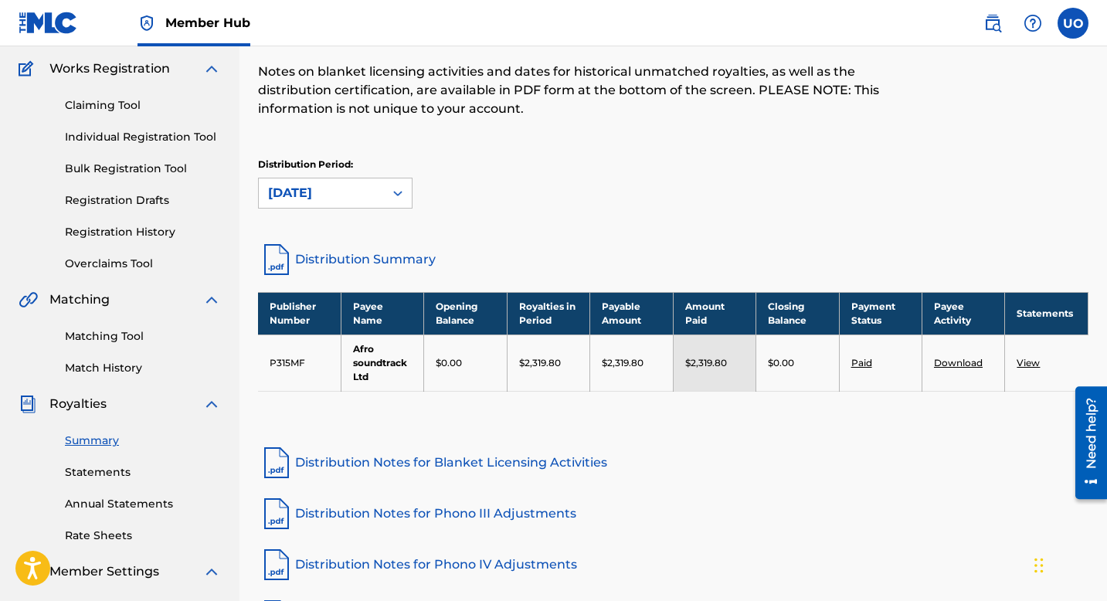
scroll to position [125, 0]
